Goal: Browse casually

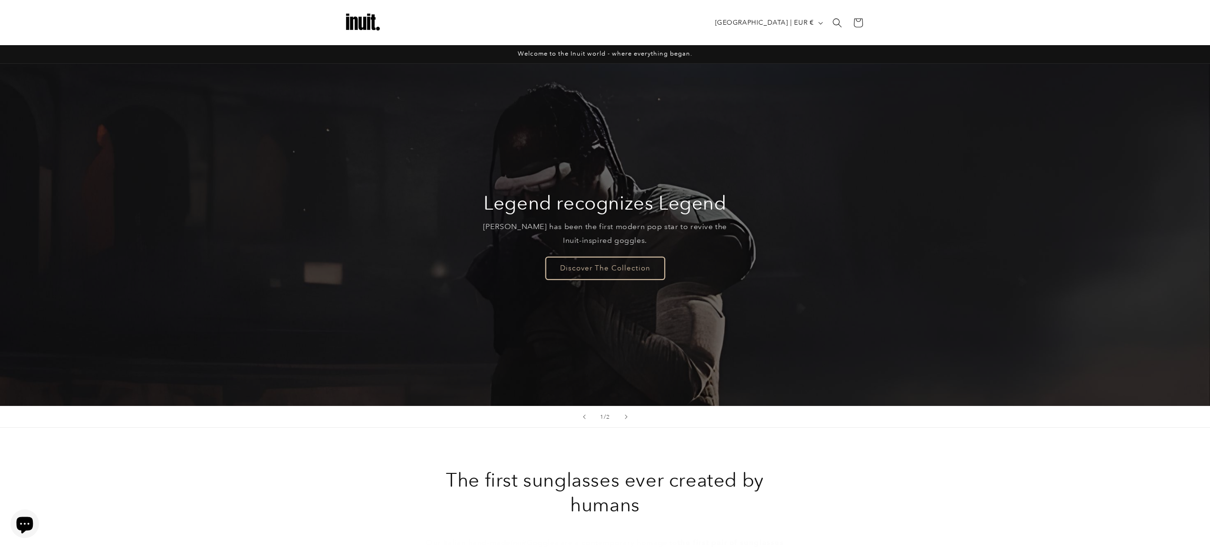
click at [622, 276] on link "Discover The Collection" at bounding box center [605, 268] width 119 height 22
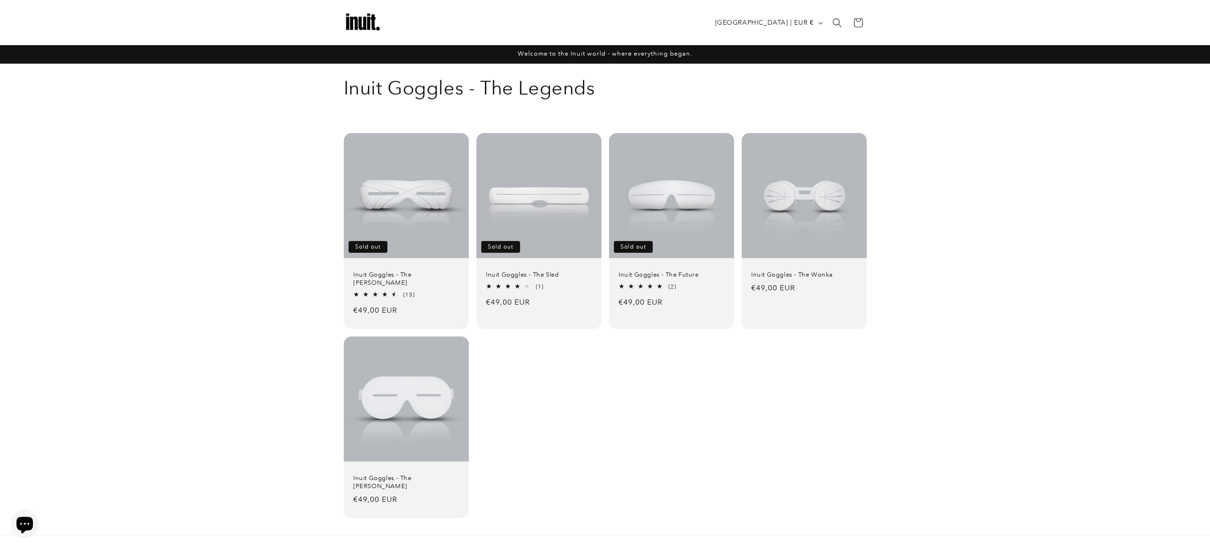
click at [349, 23] on img at bounding box center [363, 23] width 38 height 38
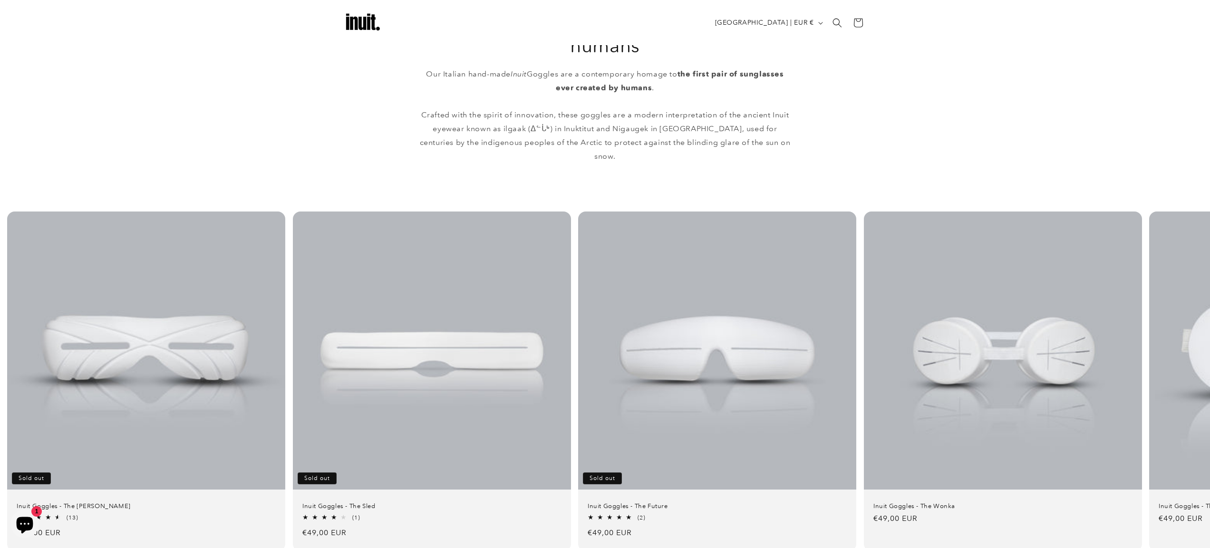
scroll to position [384, 0]
